Goal: Transaction & Acquisition: Purchase product/service

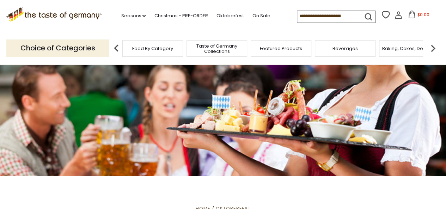
click at [435, 50] on img at bounding box center [433, 48] width 14 height 14
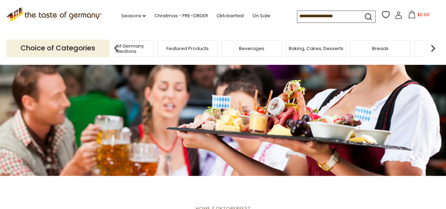
click at [435, 50] on img at bounding box center [433, 48] width 14 height 14
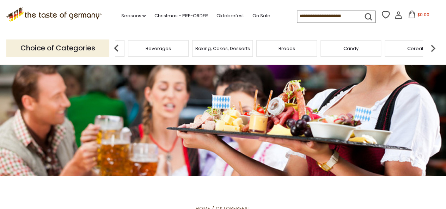
click at [435, 50] on img at bounding box center [433, 48] width 14 height 14
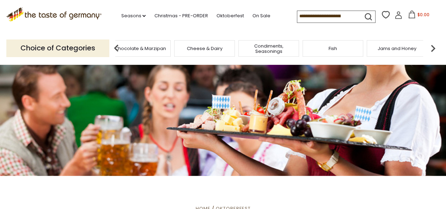
click at [435, 50] on img at bounding box center [433, 48] width 14 height 14
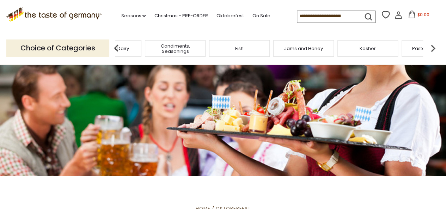
click at [435, 50] on img at bounding box center [433, 48] width 14 height 14
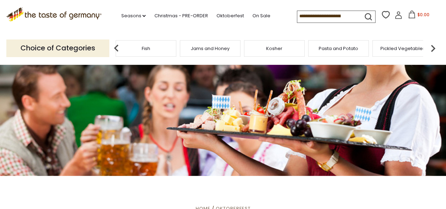
click at [435, 50] on img at bounding box center [433, 48] width 14 height 14
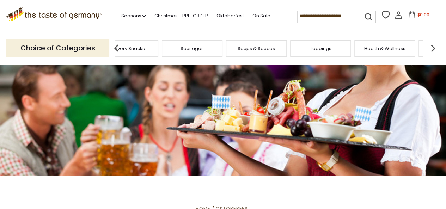
click at [435, 50] on img at bounding box center [433, 48] width 14 height 14
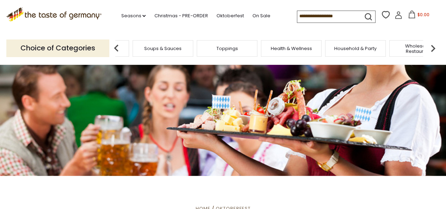
click at [435, 50] on img at bounding box center [433, 48] width 14 height 14
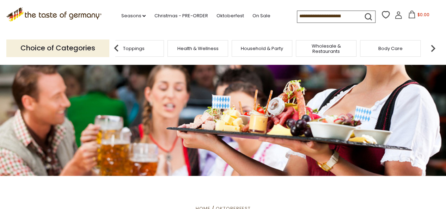
click at [435, 50] on img at bounding box center [433, 48] width 14 height 14
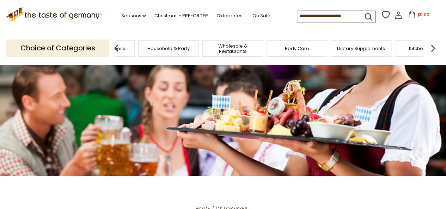
click at [435, 50] on img at bounding box center [433, 48] width 14 height 14
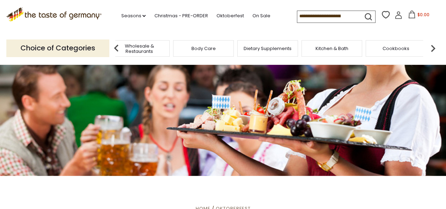
click at [435, 50] on img at bounding box center [433, 48] width 14 height 14
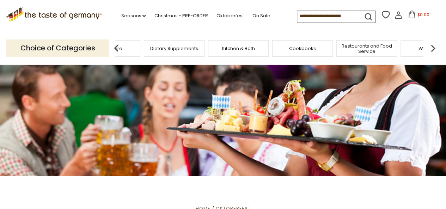
click at [435, 50] on img at bounding box center [433, 48] width 14 height 14
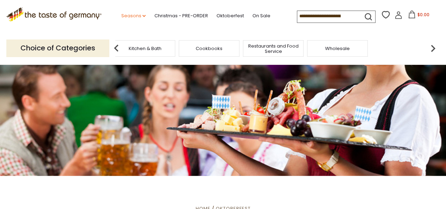
click at [139, 15] on link "Seasons dropdown_arrow" at bounding box center [133, 16] width 25 height 8
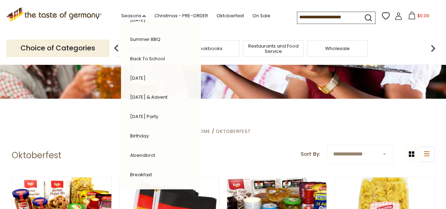
scroll to position [78, 0]
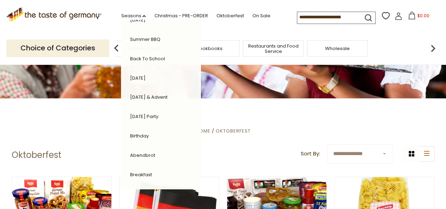
click at [236, 144] on header "**********" at bounding box center [223, 155] width 423 height 22
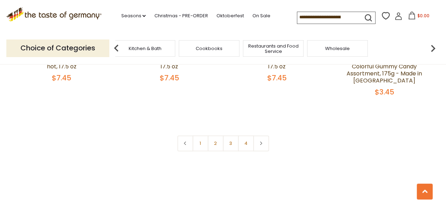
scroll to position [1730, 0]
click at [266, 136] on link at bounding box center [261, 142] width 16 height 16
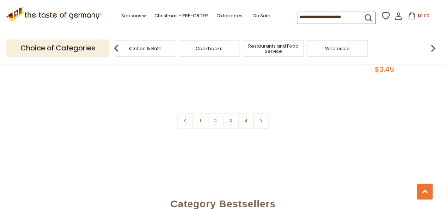
scroll to position [1762, 0]
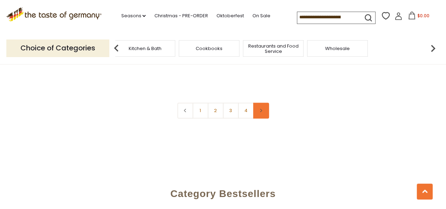
click at [260, 108] on link at bounding box center [261, 111] width 16 height 16
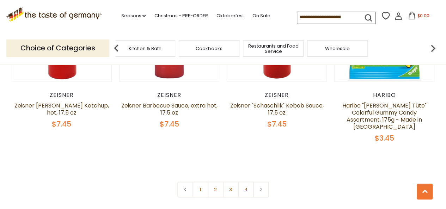
scroll to position [1683, 0]
click at [261, 187] on link at bounding box center [261, 190] width 16 height 16
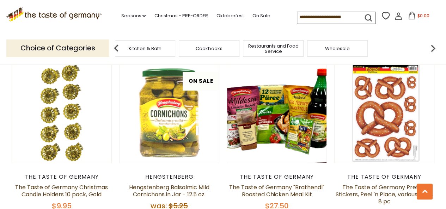
scroll to position [1259, 0]
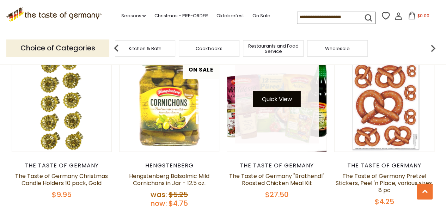
click at [278, 102] on button "Quick View" at bounding box center [277, 99] width 48 height 16
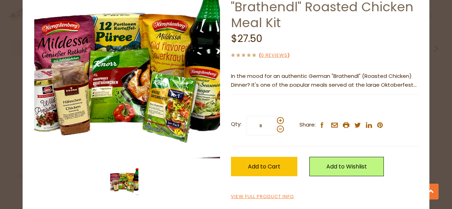
scroll to position [62, 0]
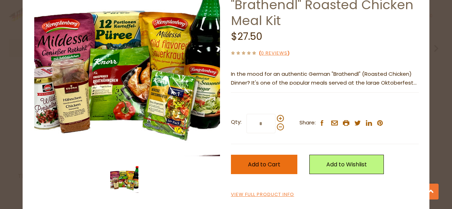
click at [265, 164] on span "Add to Cart" at bounding box center [264, 165] width 32 height 8
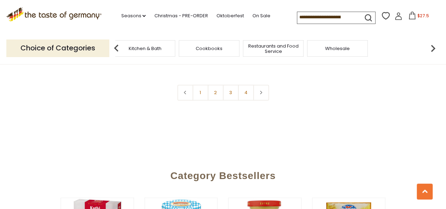
scroll to position [1780, 0]
click at [260, 90] on icon at bounding box center [261, 92] width 4 height 4
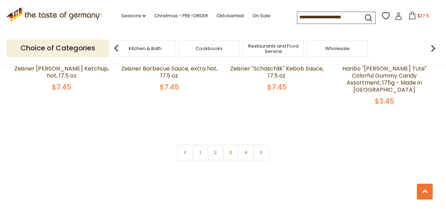
scroll to position [1720, 0]
click at [263, 147] on link at bounding box center [261, 152] width 16 height 16
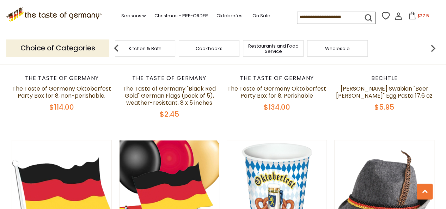
scroll to position [291, 0]
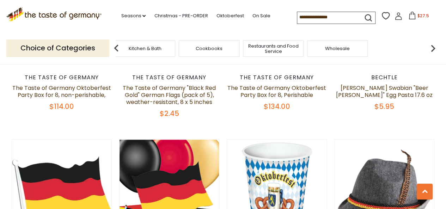
click at [413, 15] on icon at bounding box center [412, 16] width 6 height 8
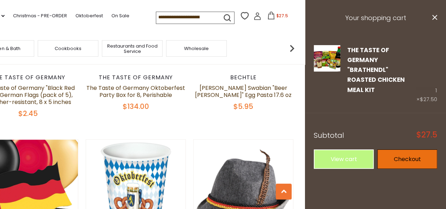
click at [402, 150] on link "Checkout" at bounding box center [408, 159] width 60 height 19
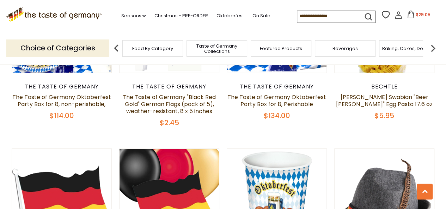
scroll to position [291, 0]
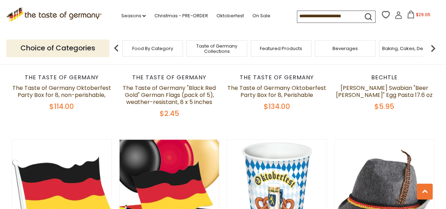
scroll to position [1730, 0]
